Goal: Transaction & Acquisition: Download file/media

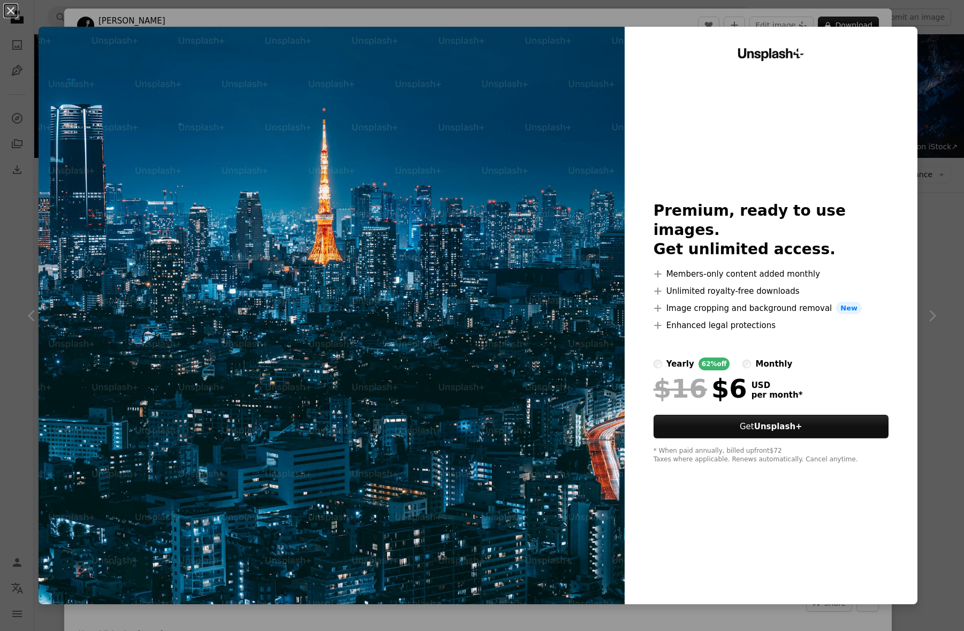
scroll to position [3912, 0]
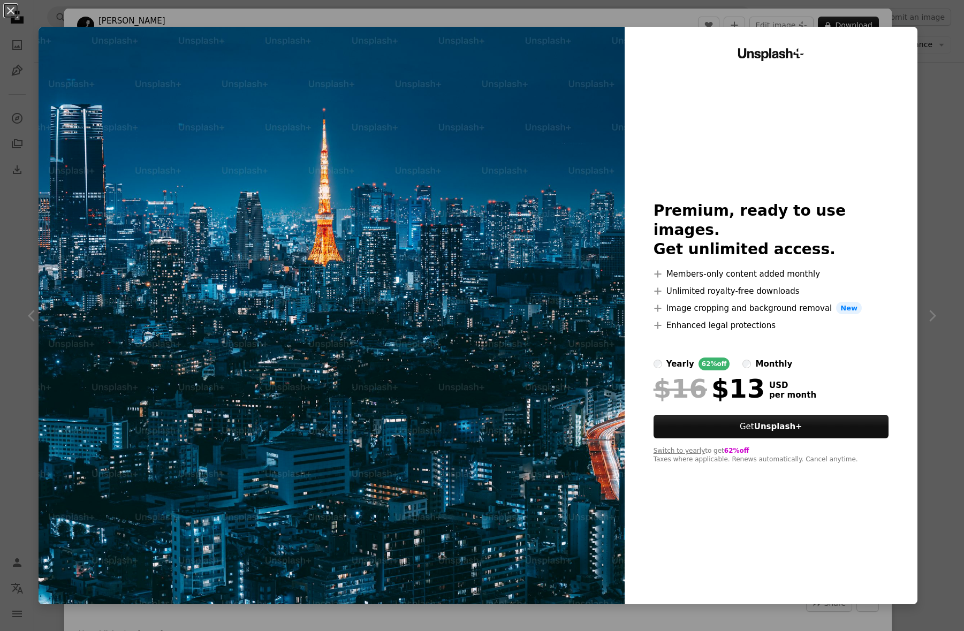
click at [926, 38] on div "An X shape Unsplash+ Premium, ready to use images. Get unlimited access. A plus…" at bounding box center [482, 315] width 964 height 631
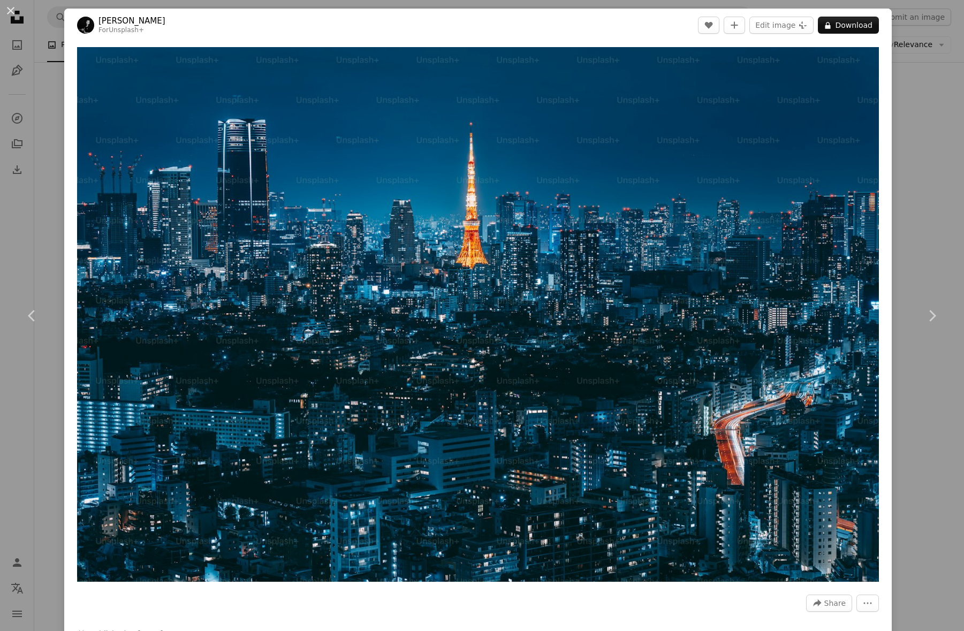
click at [910, 79] on div "An X shape Chevron left Chevron right [PERSON_NAME] For Unsplash+ A heart A plu…" at bounding box center [482, 315] width 964 height 631
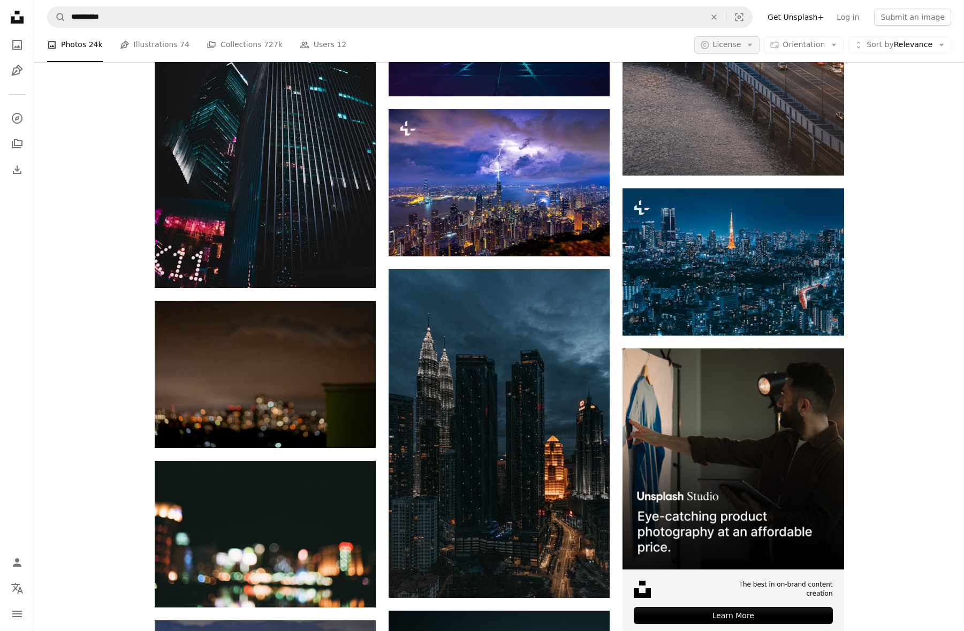
scroll to position [3912, 0]
click at [749, 47] on button "A copyright icon © License Arrow down" at bounding box center [727, 44] width 66 height 17
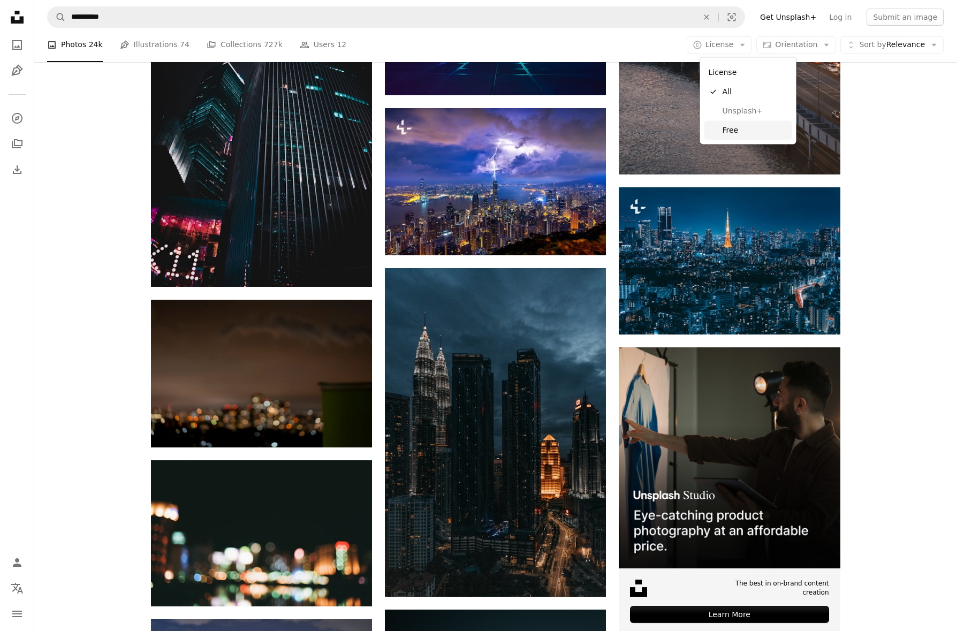
click at [745, 123] on link "Free" at bounding box center [748, 129] width 88 height 19
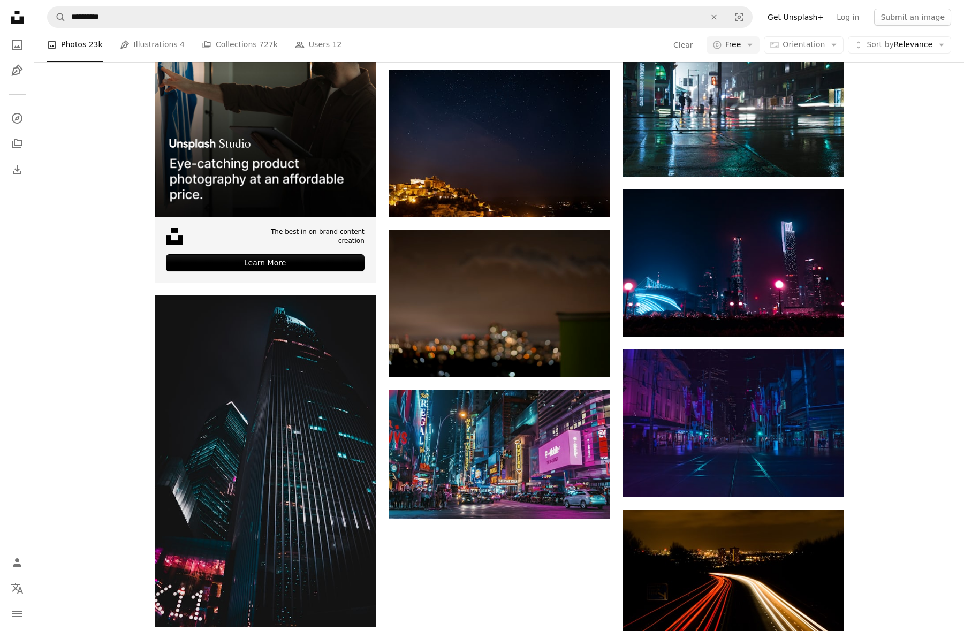
scroll to position [1482, 0]
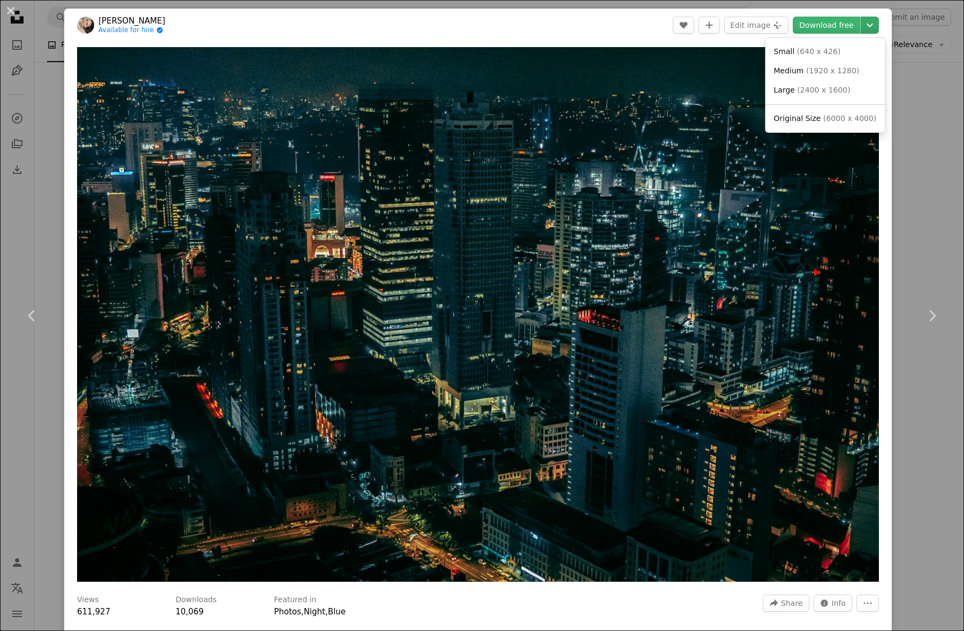
click at [871, 25] on icon "Chevron down" at bounding box center [869, 25] width 17 height 13
click at [832, 117] on span "( 6000 x 4000 )" at bounding box center [849, 118] width 53 height 9
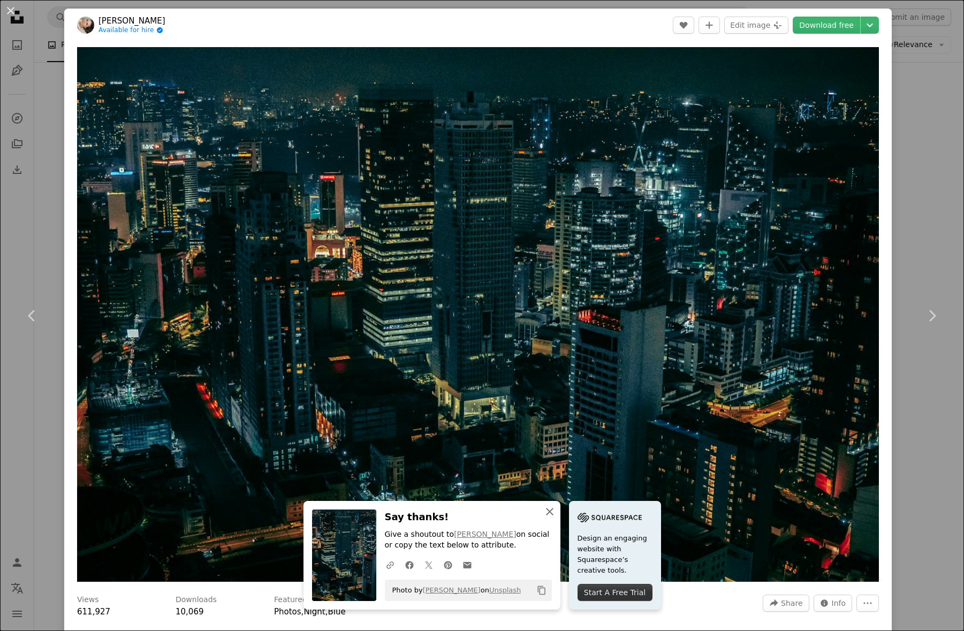
click at [547, 513] on icon "An X shape" at bounding box center [549, 511] width 13 height 13
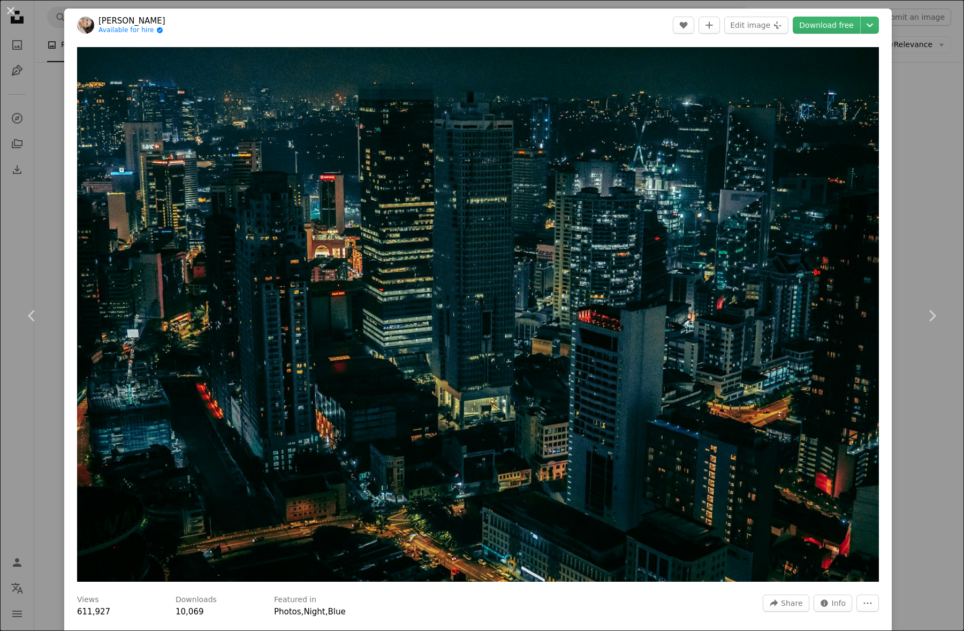
scroll to position [19, 0]
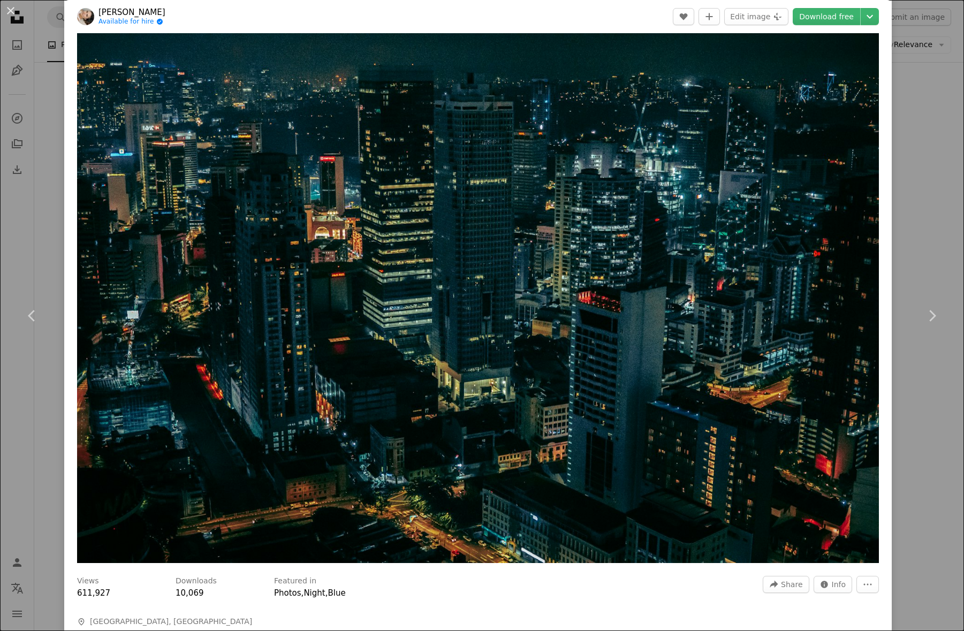
click at [936, 109] on div "An X shape Chevron left Chevron right [PERSON_NAME] Available for hire A checkm…" at bounding box center [482, 315] width 964 height 631
